Goal: Information Seeking & Learning: Learn about a topic

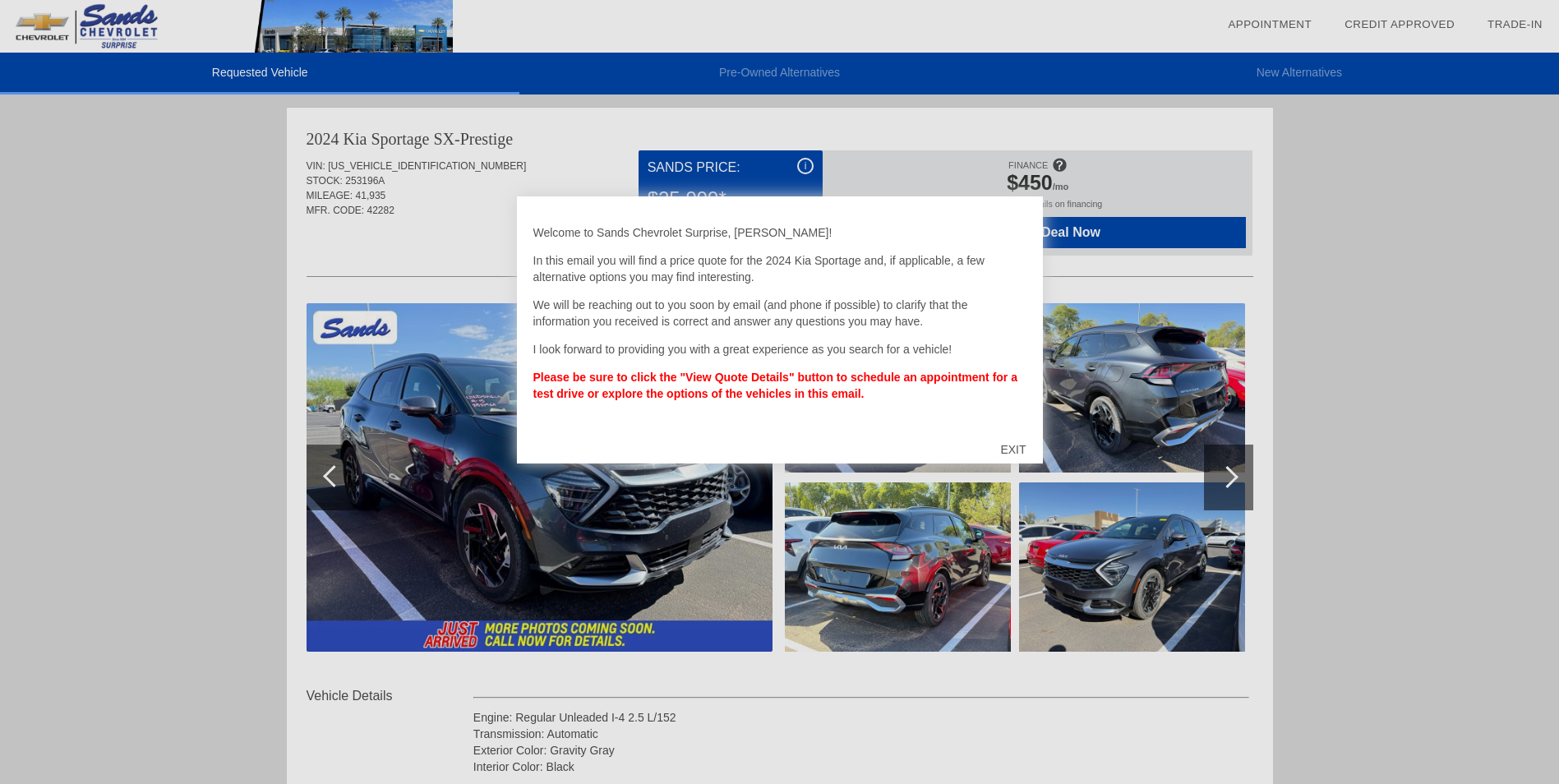
click at [1013, 446] on div "EXIT" at bounding box center [1013, 450] width 58 height 50
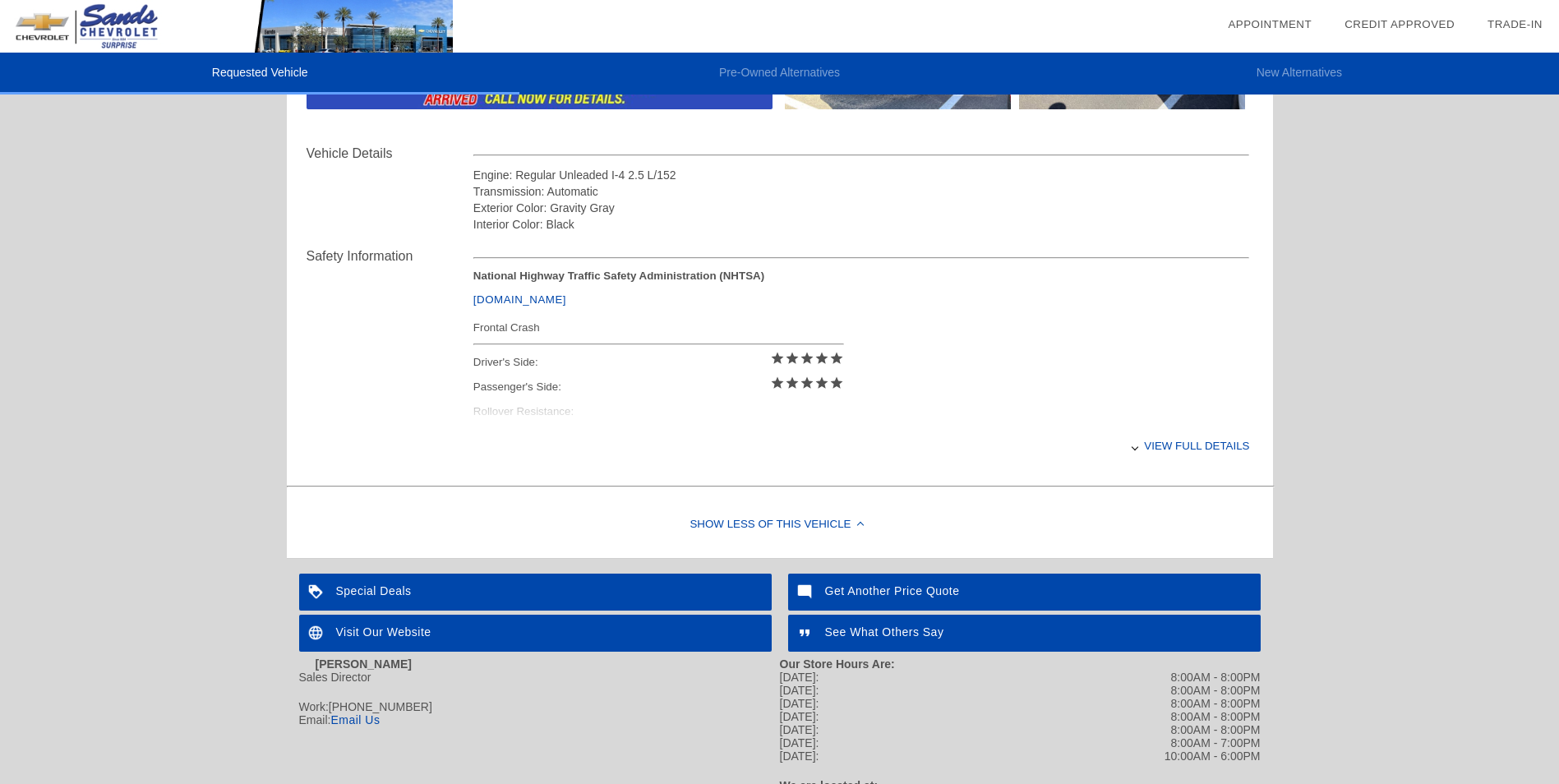
scroll to position [474, 0]
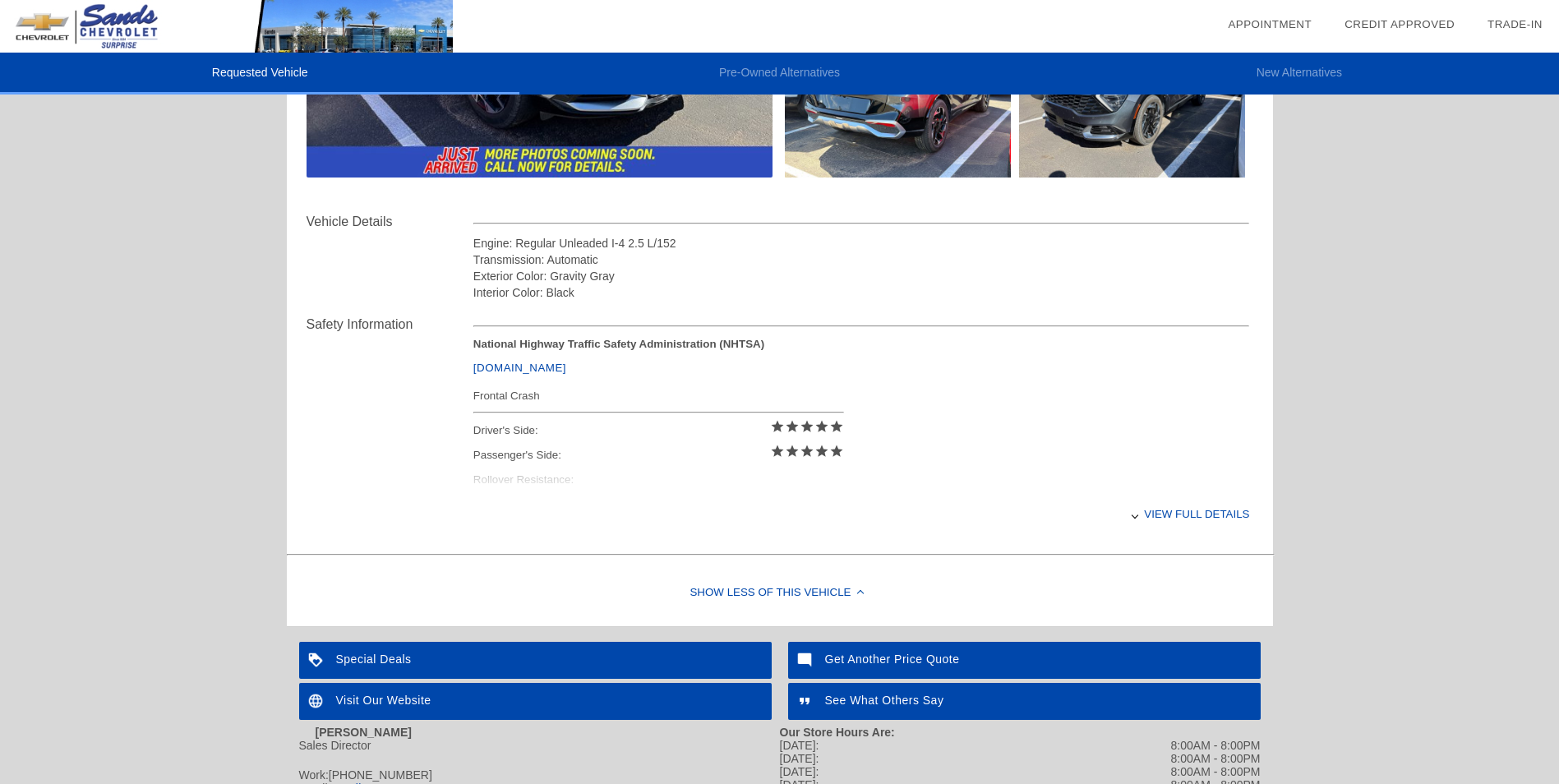
click at [1196, 507] on div "View full details" at bounding box center [862, 514] width 777 height 41
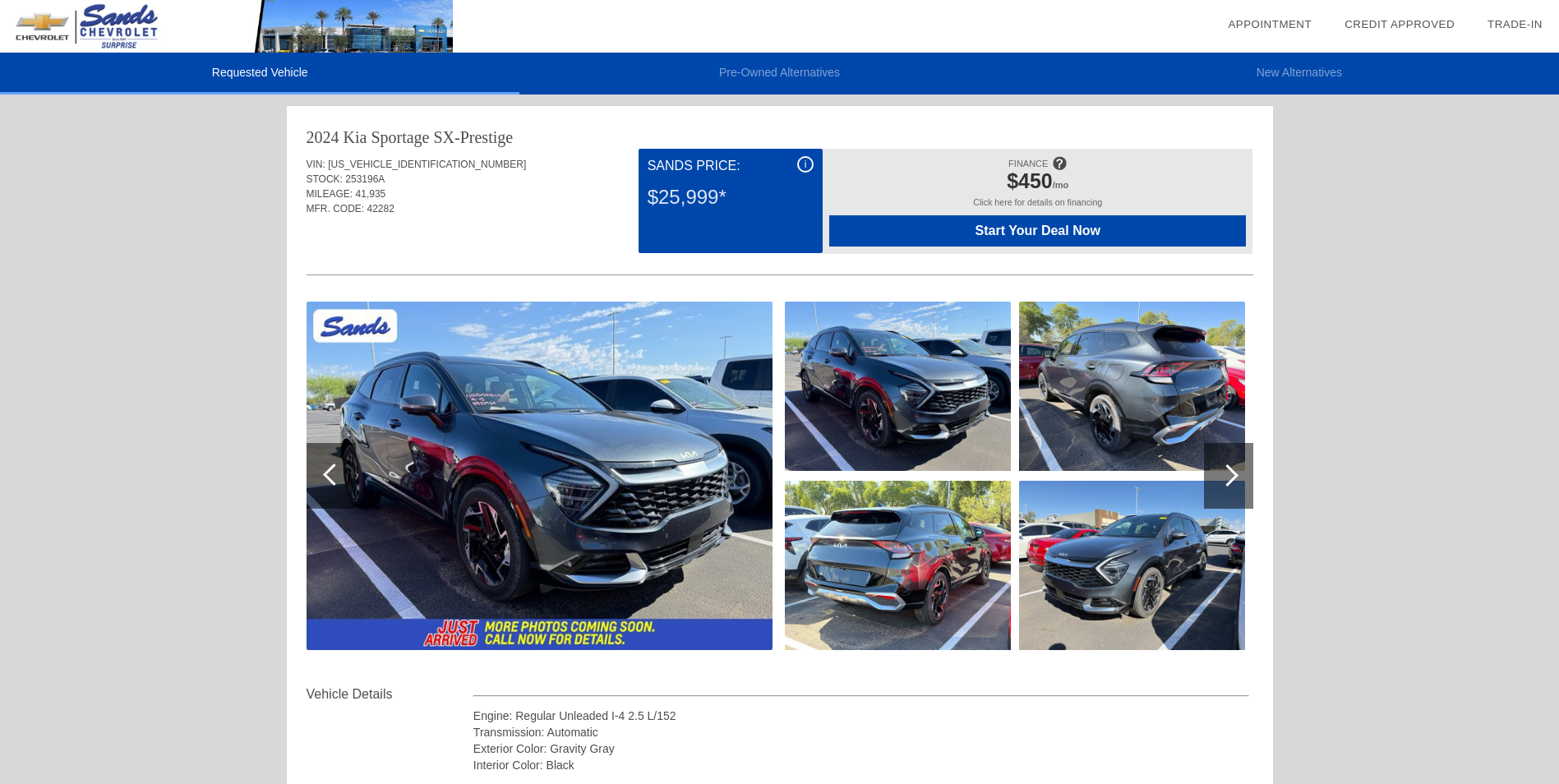
scroll to position [0, 0]
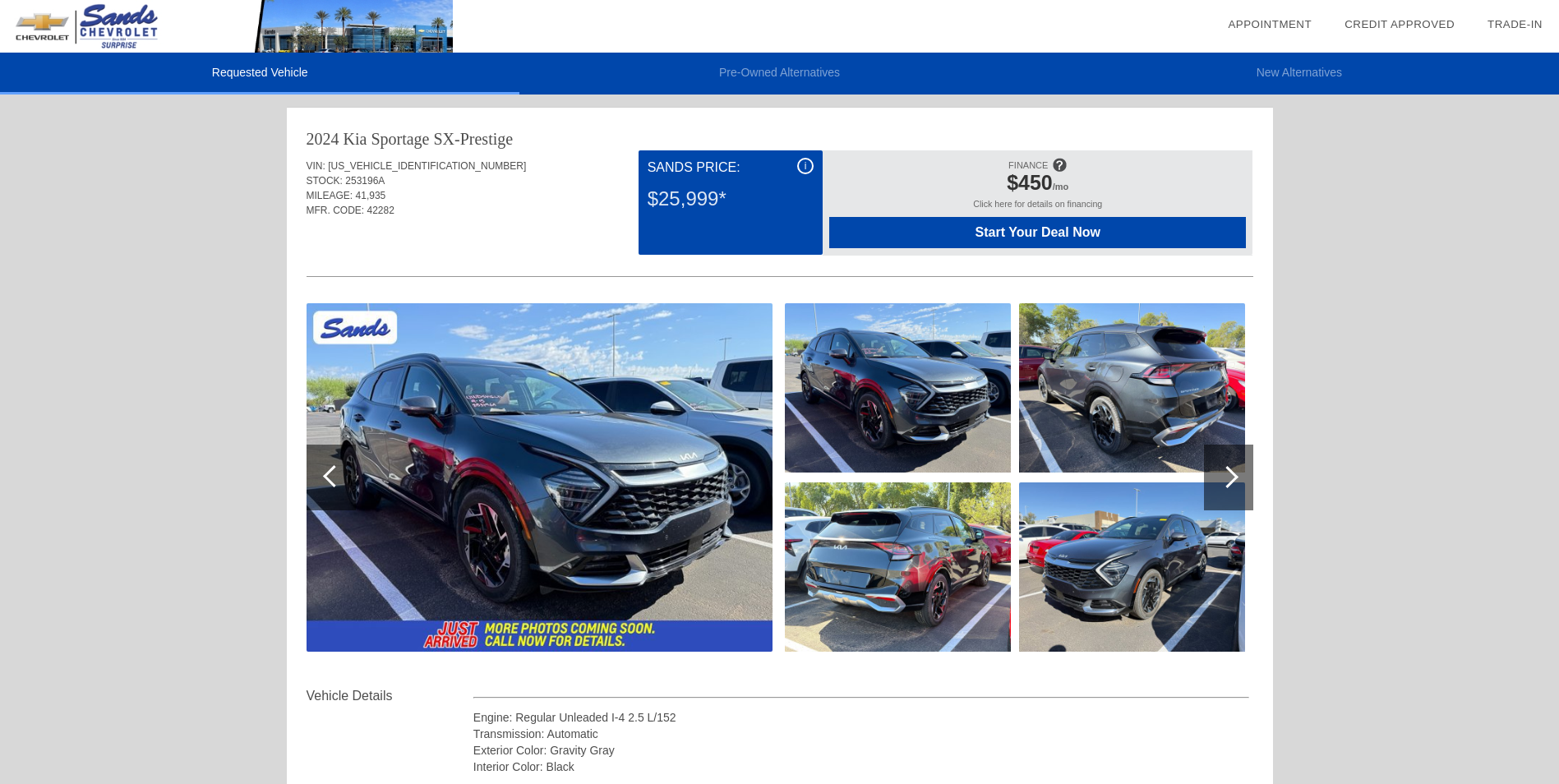
click at [686, 457] on img at bounding box center [539, 477] width 466 height 349
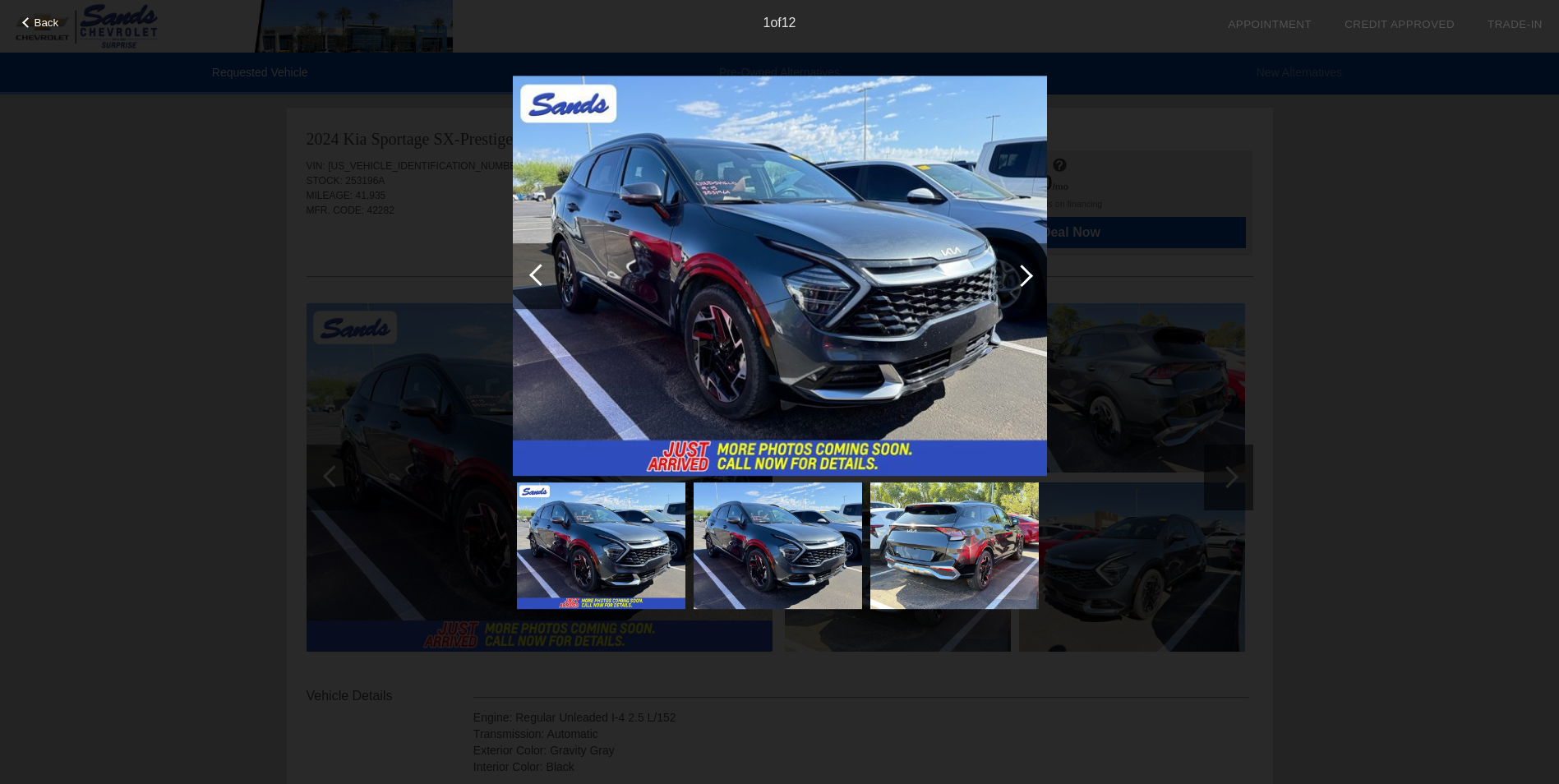
click at [1027, 281] on div at bounding box center [1022, 276] width 22 height 22
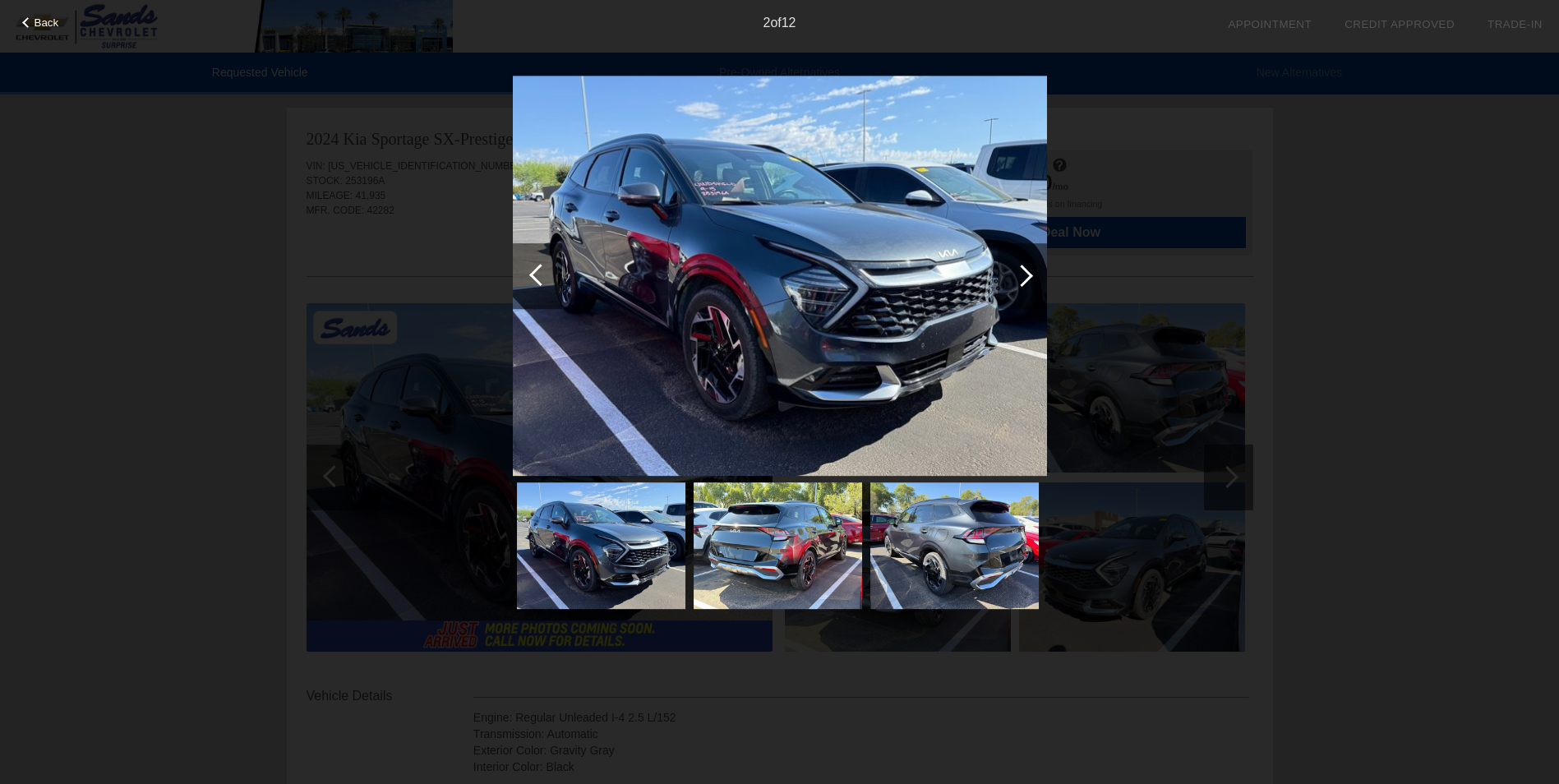
click at [1027, 281] on div at bounding box center [1022, 276] width 22 height 22
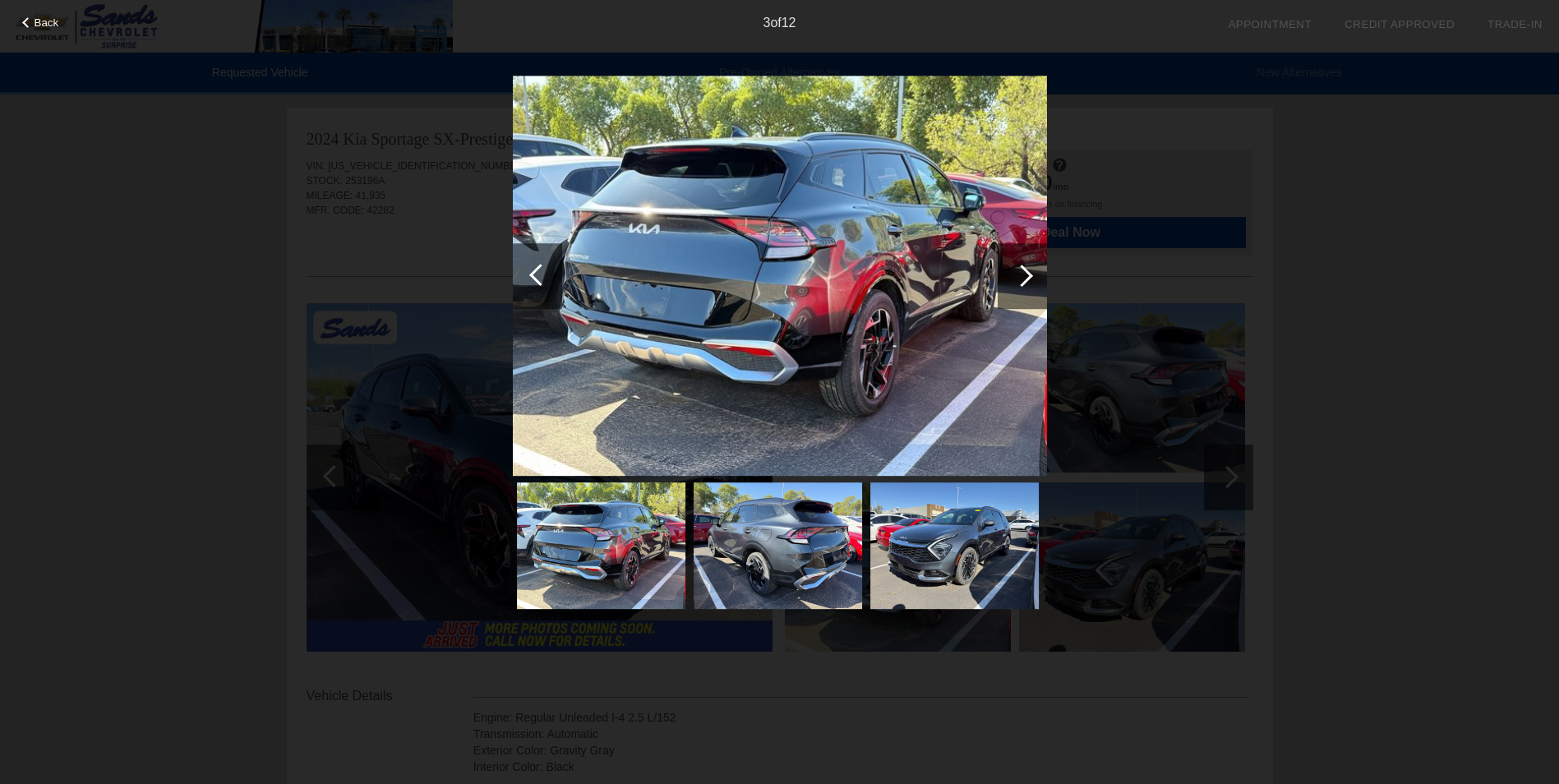
click at [1027, 278] on div at bounding box center [1022, 276] width 22 height 22
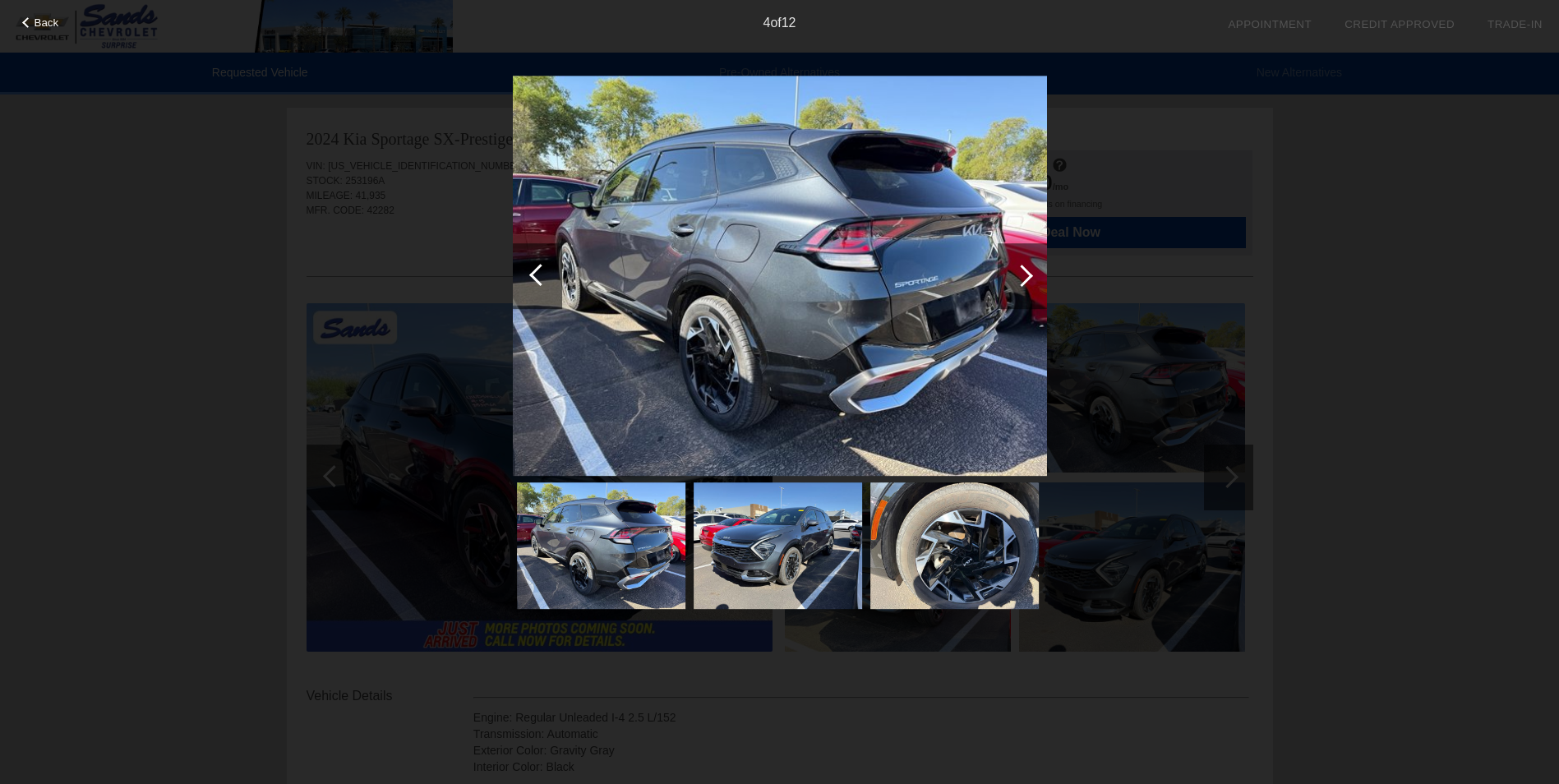
click at [1027, 278] on div at bounding box center [1022, 276] width 22 height 22
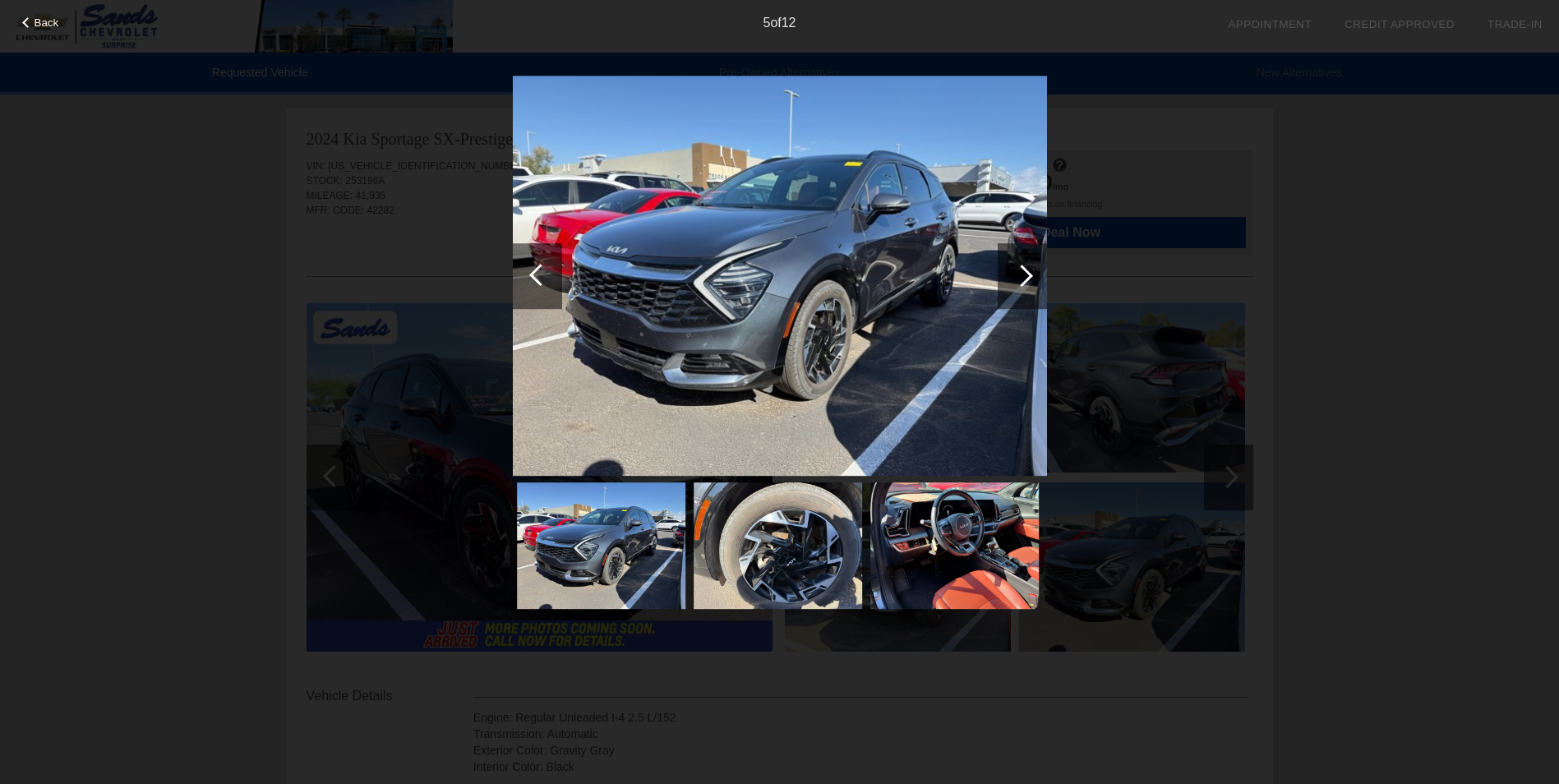
click at [1027, 278] on div at bounding box center [1022, 276] width 22 height 22
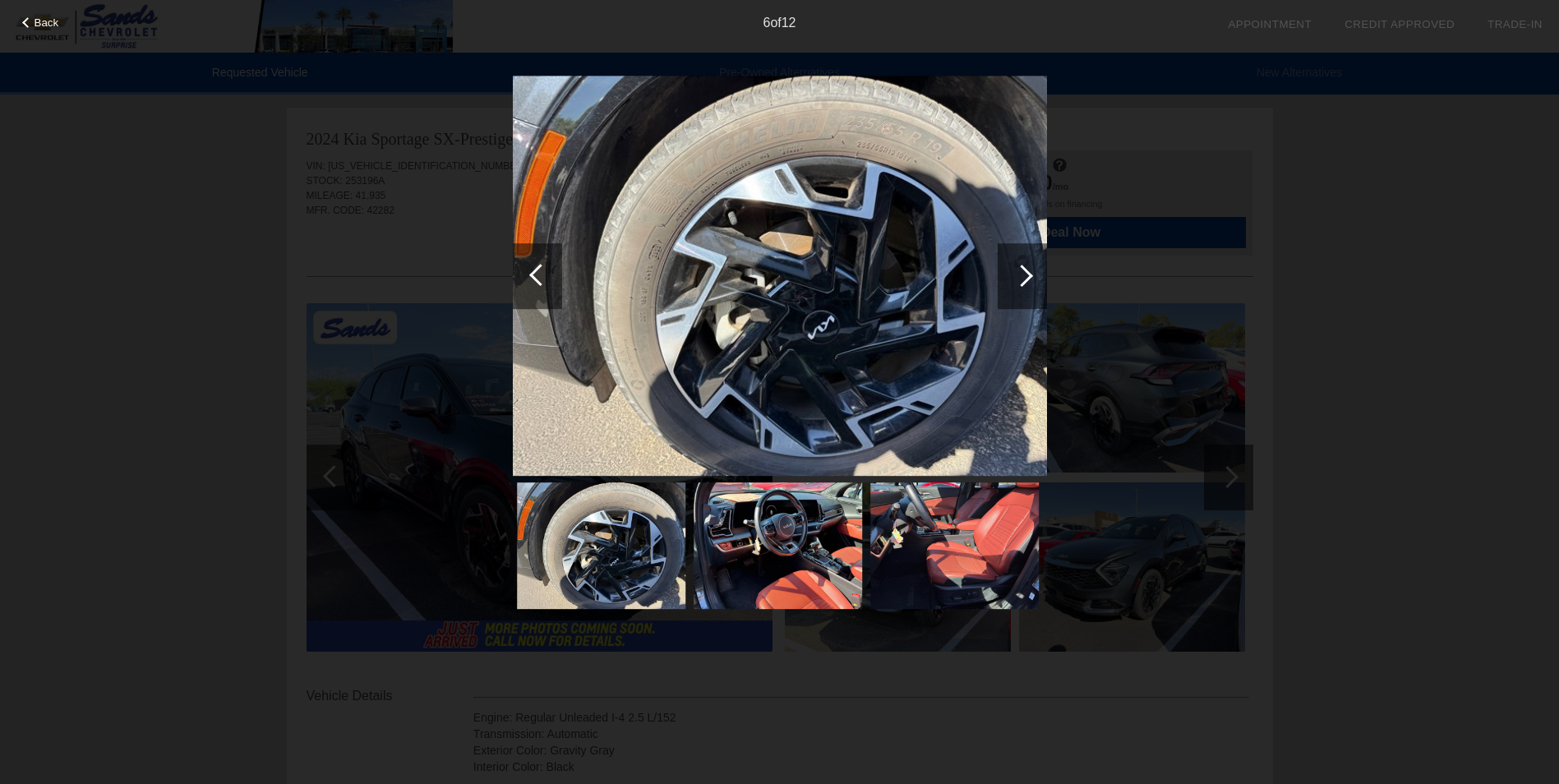
click at [1027, 278] on div at bounding box center [1022, 276] width 22 height 22
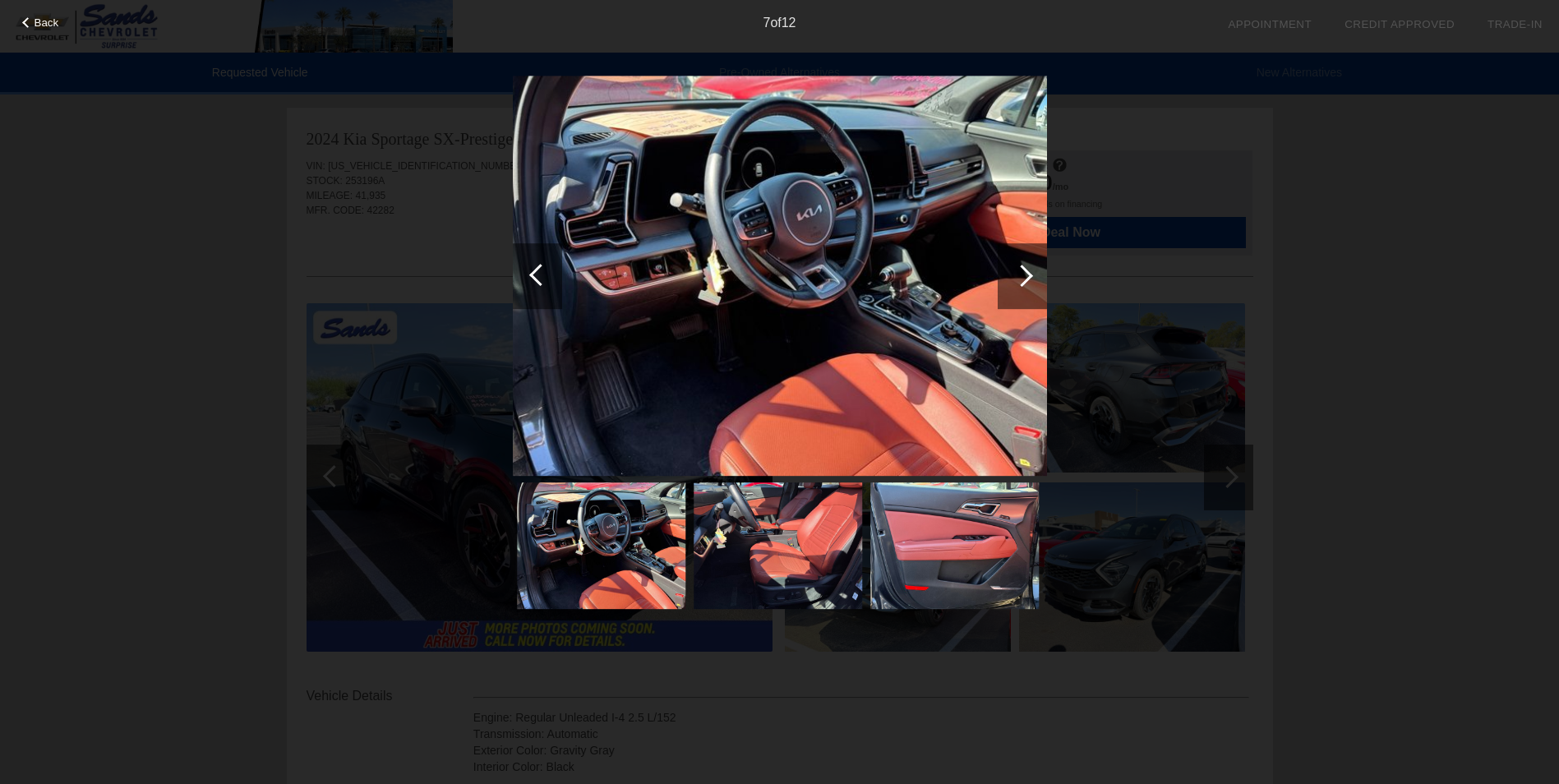
click at [1027, 278] on div at bounding box center [1022, 276] width 22 height 22
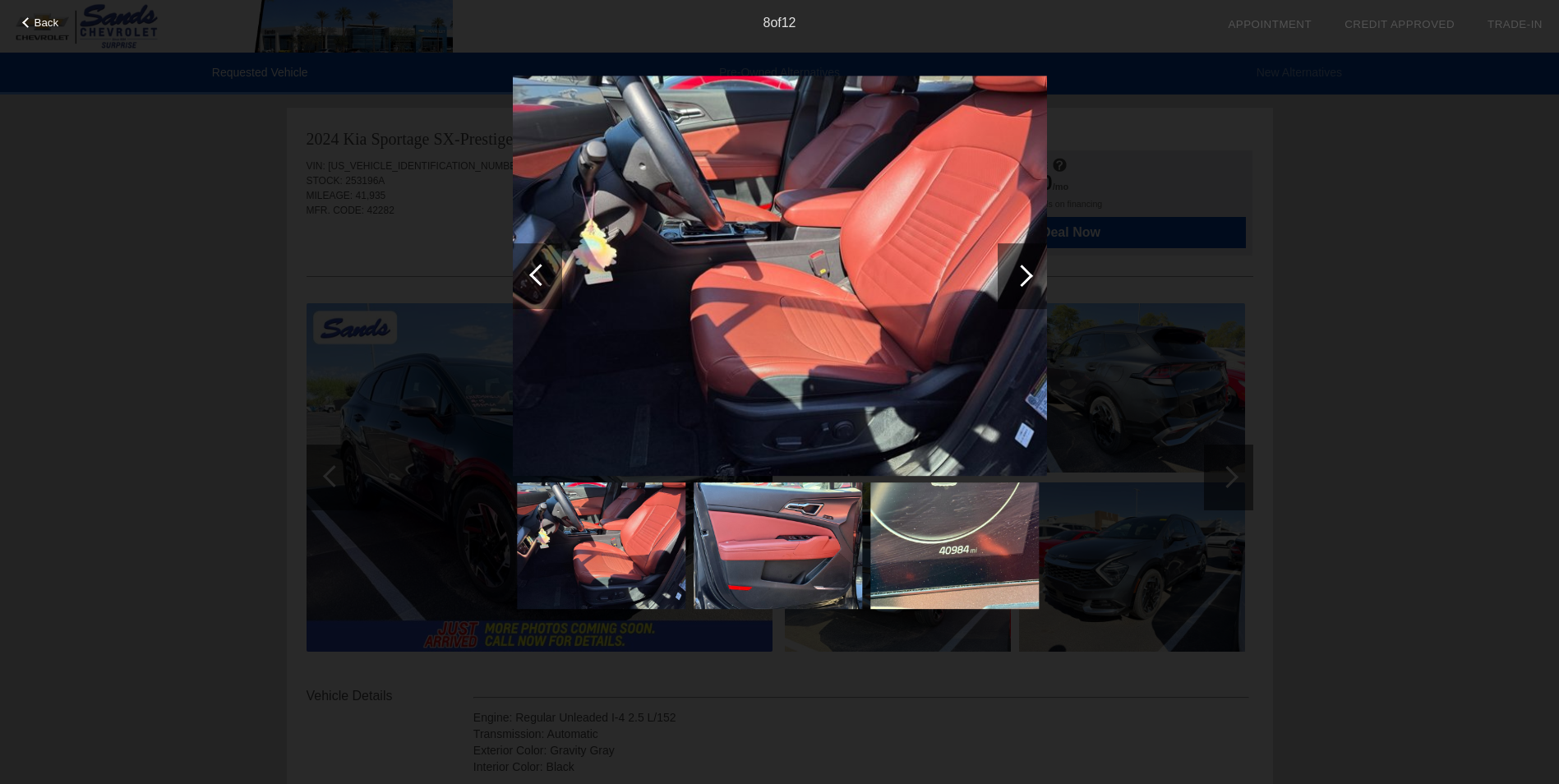
click at [1027, 278] on div at bounding box center [1022, 276] width 22 height 22
